Goal: Task Accomplishment & Management: Use online tool/utility

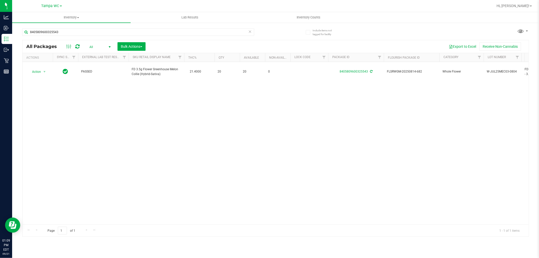
click at [250, 29] on icon at bounding box center [250, 31] width 4 height 6
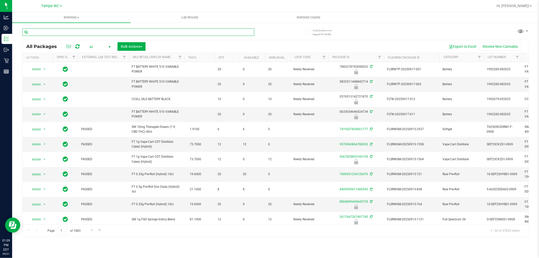
click at [224, 28] on input "text" at bounding box center [138, 32] width 232 height 8
type input "2890376567272835"
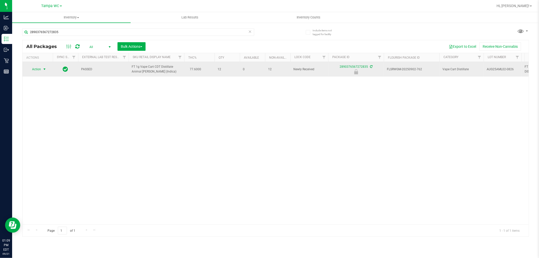
click at [34, 67] on span "Action" at bounding box center [35, 69] width 14 height 7
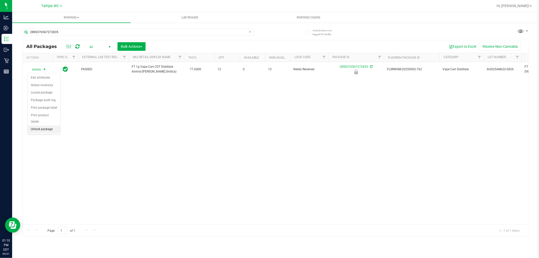
click at [53, 128] on li "Unlock package" at bounding box center [44, 130] width 32 height 8
